Goal: Task Accomplishment & Management: Manage account settings

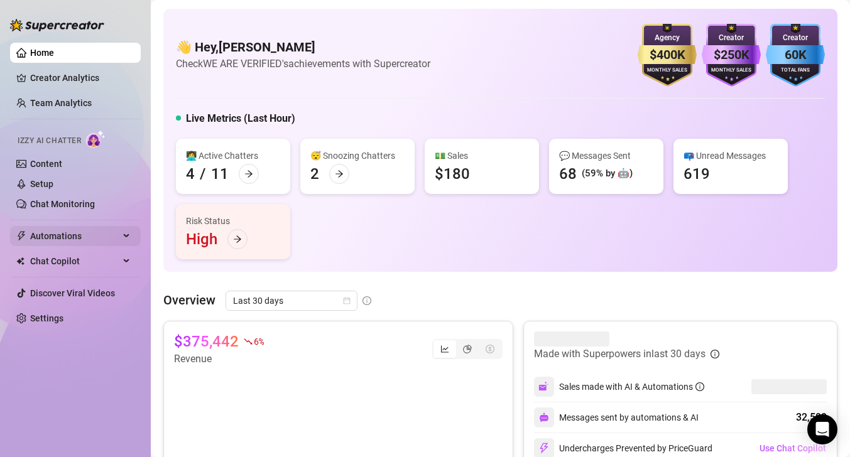
click at [68, 239] on span "Automations" at bounding box center [74, 236] width 89 height 20
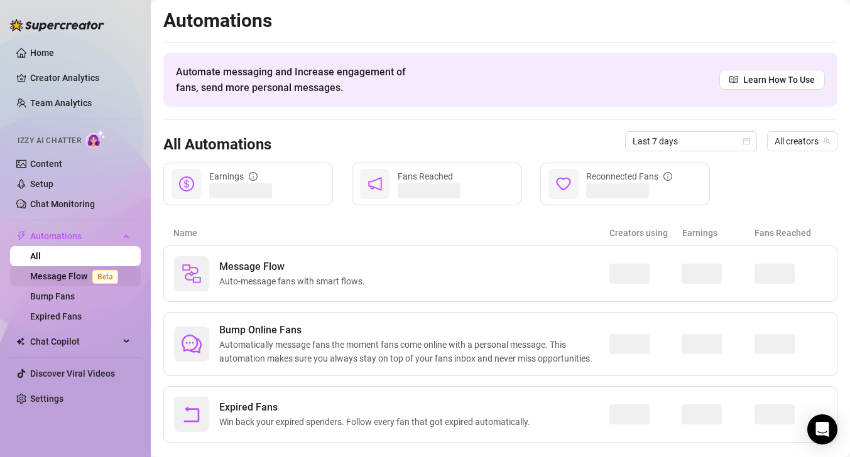
click at [70, 278] on link "Message Flow Beta" at bounding box center [76, 276] width 93 height 10
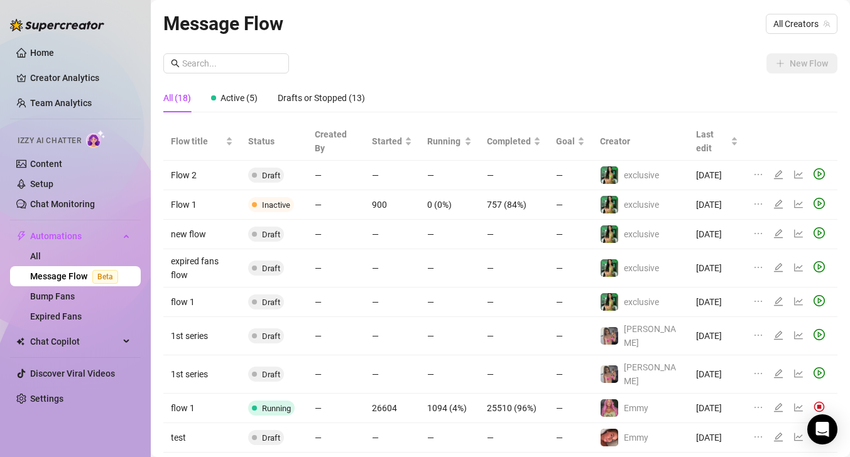
scroll to position [58, 0]
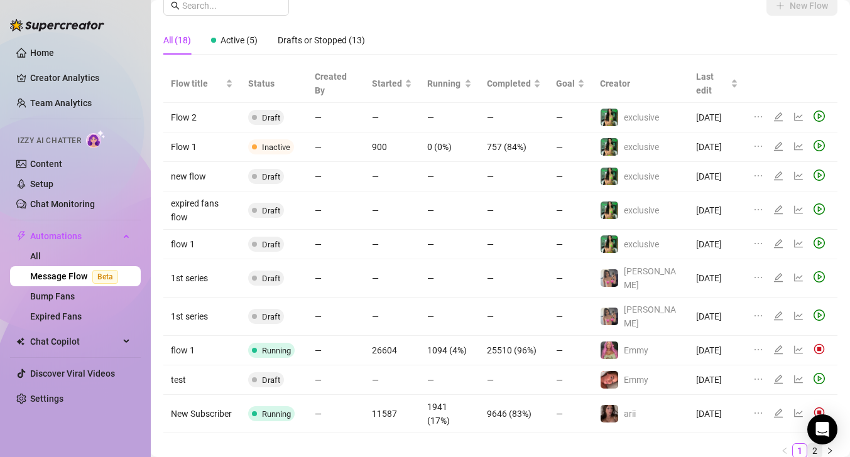
click at [813, 444] on link "2" at bounding box center [815, 451] width 14 height 14
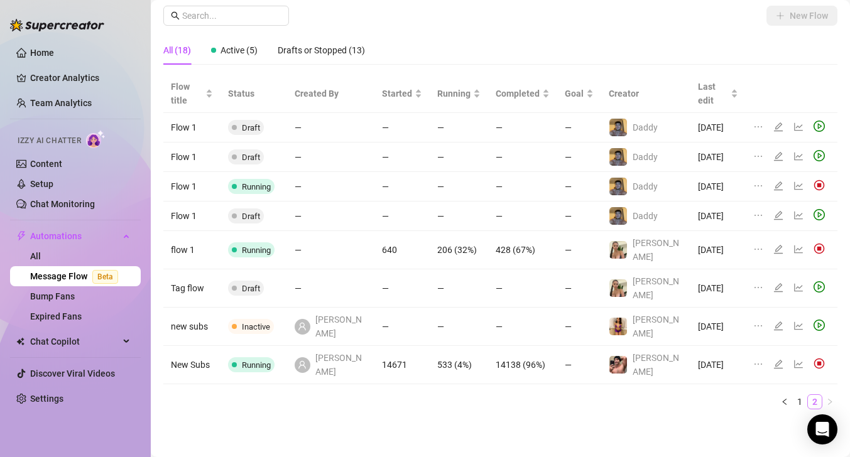
scroll to position [0, 0]
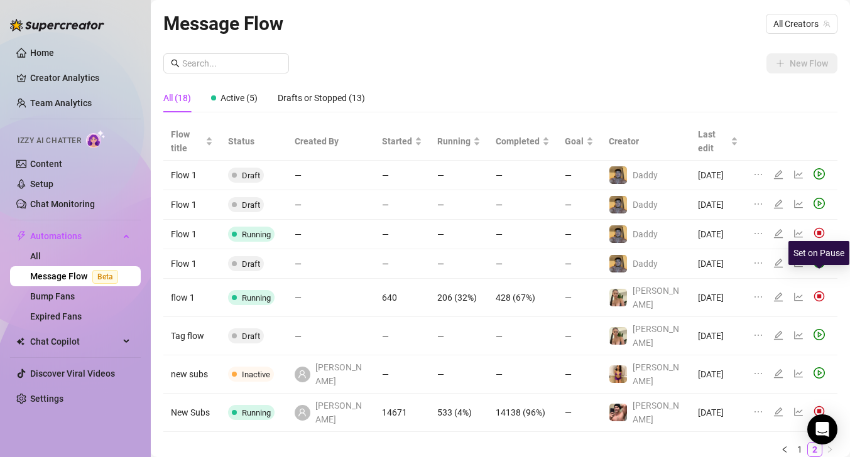
click at [817, 291] on img at bounding box center [818, 296] width 11 height 11
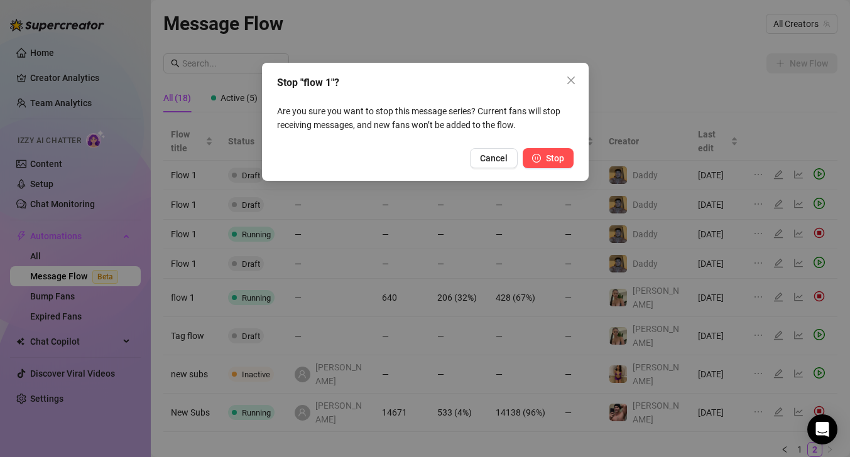
click at [540, 156] on icon "pause-circle" at bounding box center [536, 158] width 9 height 9
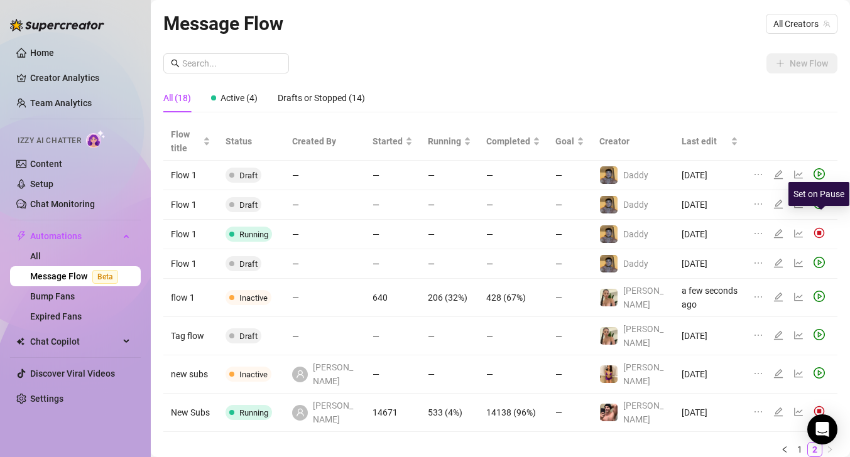
click at [817, 227] on img at bounding box center [818, 232] width 11 height 11
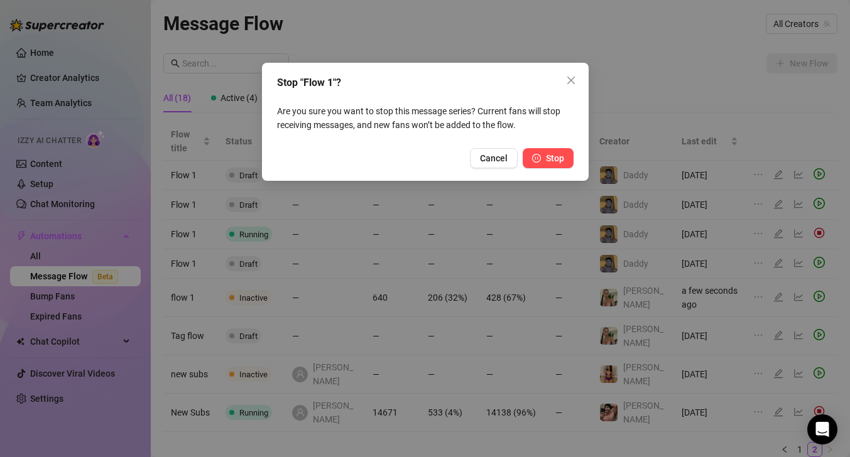
click at [564, 157] on button "Stop" at bounding box center [548, 158] width 51 height 20
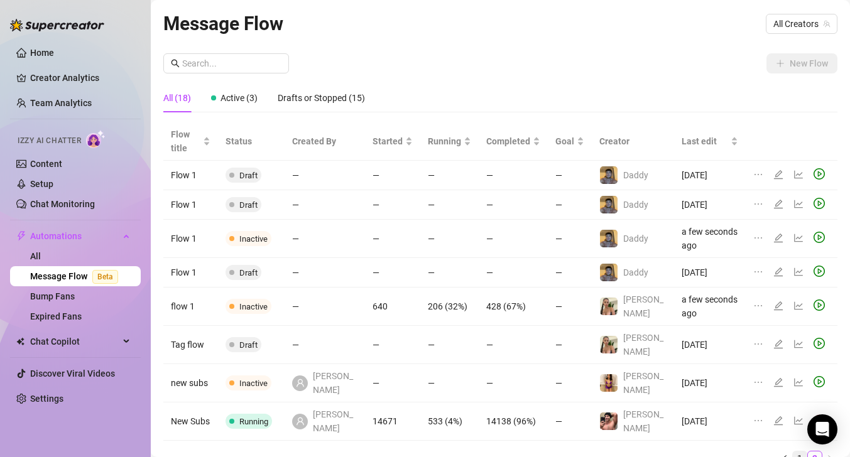
click at [797, 452] on link "1" at bounding box center [800, 459] width 14 height 14
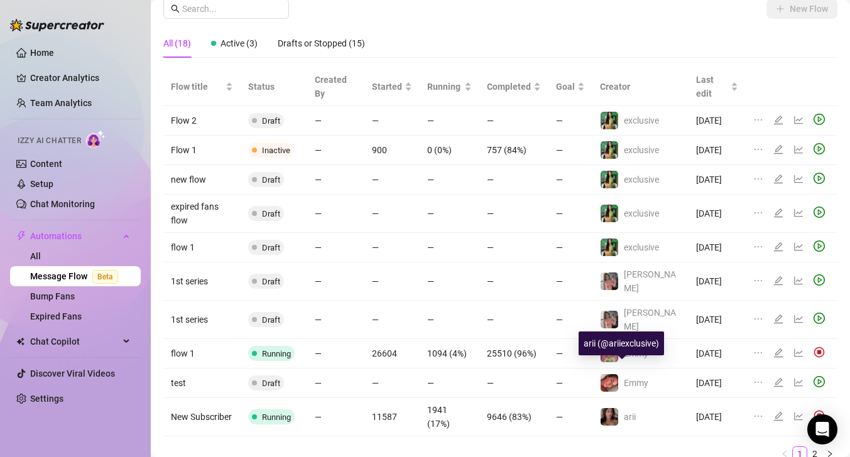
scroll to position [56, 0]
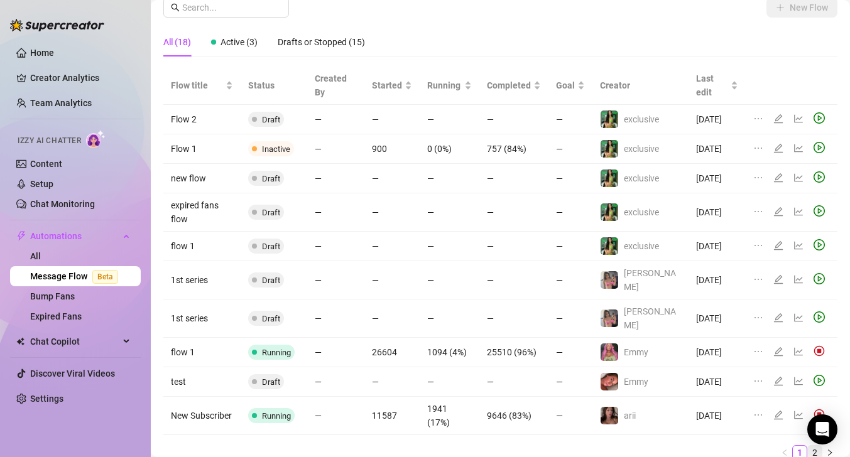
click at [816, 446] on link "2" at bounding box center [815, 453] width 14 height 14
